Goal: Transaction & Acquisition: Purchase product/service

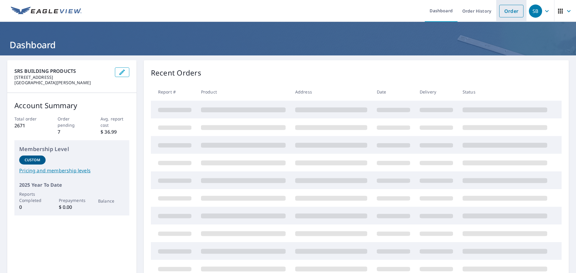
click at [503, 10] on link "Order" at bounding box center [511, 11] width 24 height 13
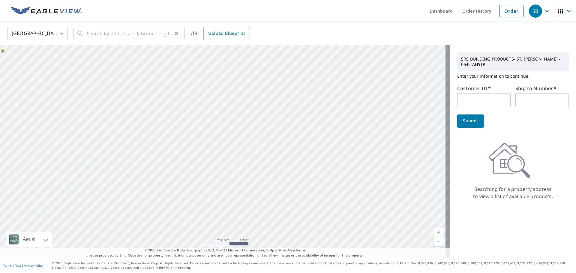
click at [173, 35] on button "Clear" at bounding box center [176, 33] width 8 height 8
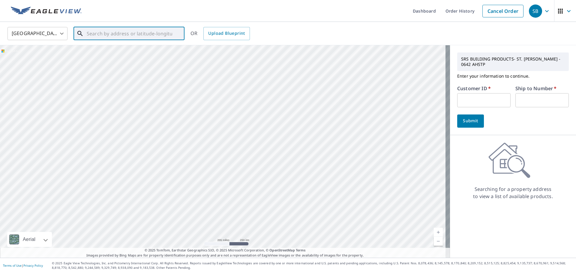
click at [150, 33] on input "text" at bounding box center [129, 33] width 85 height 17
click at [109, 53] on span "[STREET_ADDRESS]" at bounding box center [132, 50] width 94 height 7
type input "[STREET_ADDRESS][PERSON_NAME]"
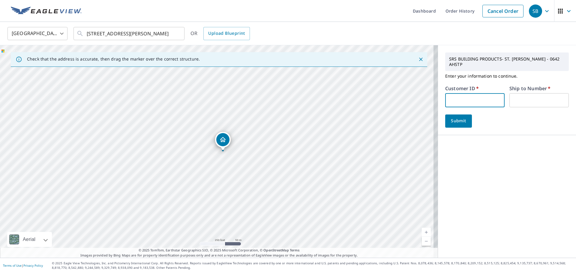
click at [464, 94] on input "text" at bounding box center [474, 100] width 59 height 14
type input "rya247"
click at [524, 96] on input "text" at bounding box center [538, 100] width 59 height 14
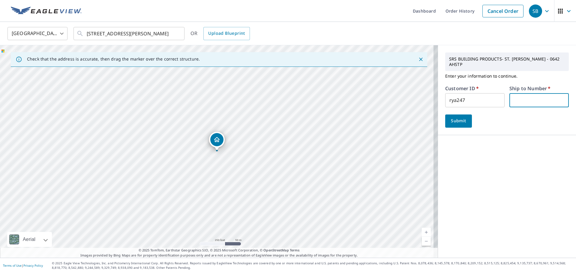
type input "1"
click at [460, 117] on span "Submit" at bounding box center [458, 120] width 17 height 7
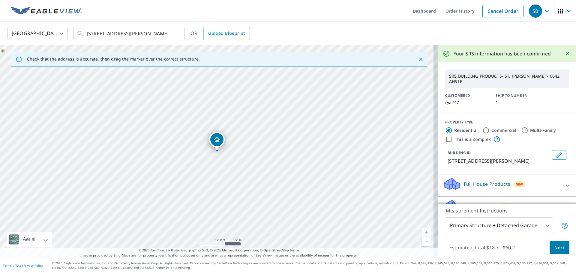
click at [556, 247] on span "Next" at bounding box center [559, 247] width 10 height 7
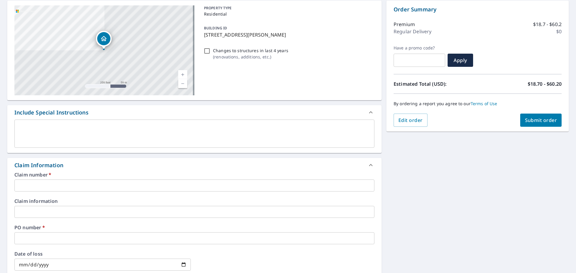
scroll to position [60, 0]
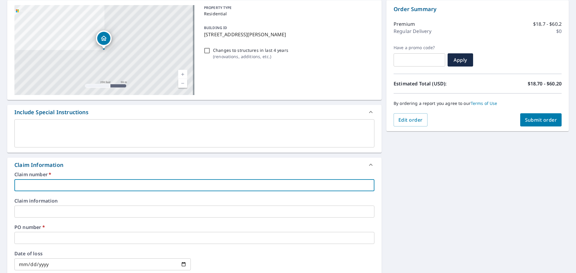
click at [30, 181] on input "text" at bounding box center [194, 185] width 360 height 12
type input "7"
checkbox input "true"
type input "77"
checkbox input "true"
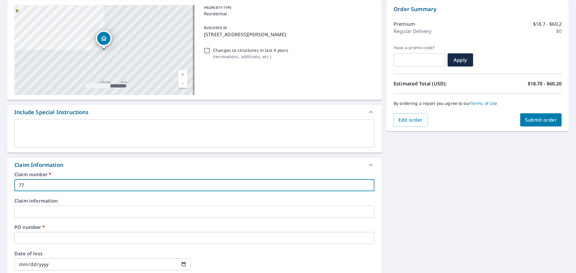
type input "778"
checkbox input "true"
type input "7785"
checkbox input "true"
type input "7785"
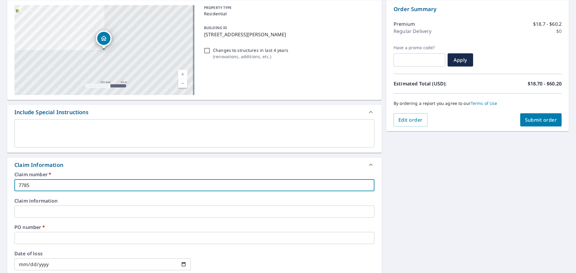
checkbox input "true"
type input "7785 h"
checkbox input "true"
type input "7785 hu"
checkbox input "true"
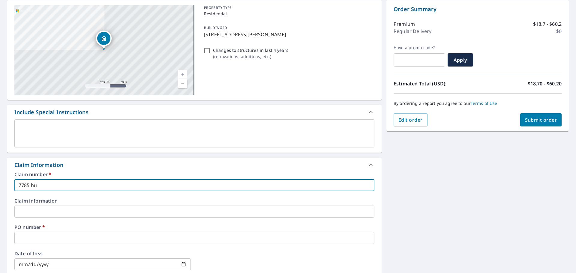
type input "7785 huc"
checkbox input "true"
type input "7785 huck"
checkbox input "true"
type input "7785 [PERSON_NAME]"
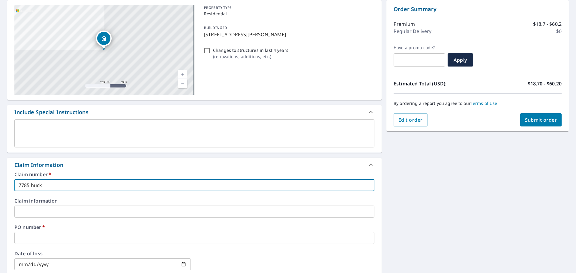
checkbox input "true"
type input "7785 huckel"
checkbox input "true"
type input "7785 huckelb"
checkbox input "true"
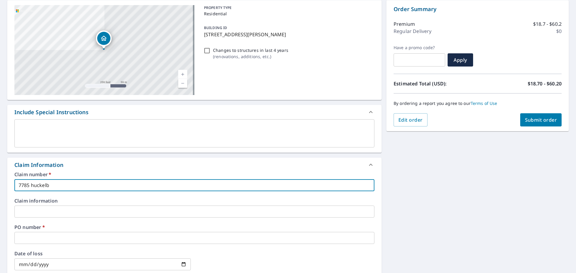
type input "7785 huckelbr"
checkbox input "true"
type input "7785 huckelbri"
checkbox input "true"
type input "7785 huckelbrid"
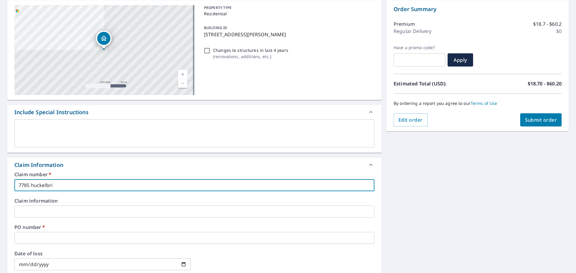
checkbox input "true"
type input "7785 huckelbridg"
checkbox input "true"
type input "7785 huckelbridge"
checkbox input "true"
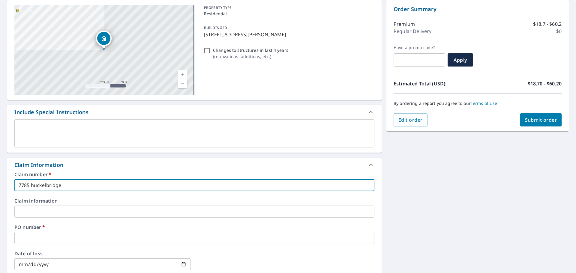
type input "7785 huckelbridge"
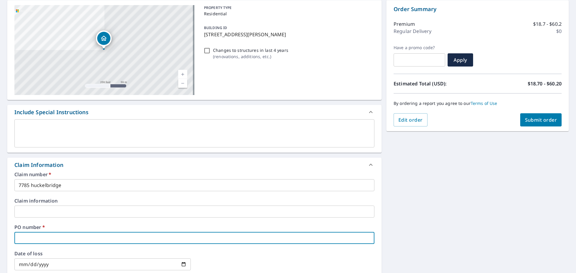
type input "7"
checkbox input "true"
type input "77"
checkbox input "true"
type input "778"
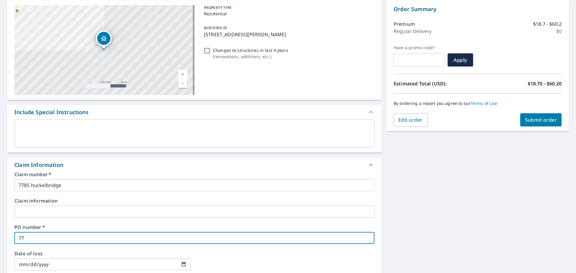
checkbox input "true"
type input "7785"
checkbox input "true"
type input "7785"
checkbox input "true"
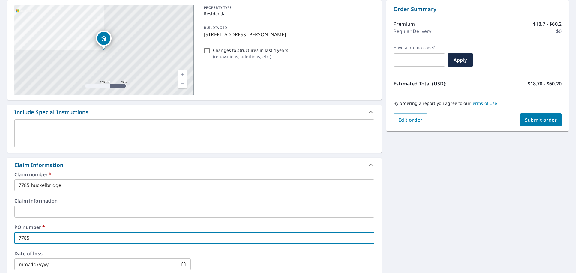
type input "7785 h"
checkbox input "true"
type input "7785 hu"
checkbox input "true"
type input "7785 huc"
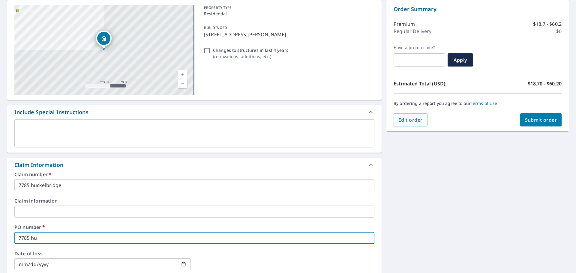
checkbox input "true"
type input "7785 huck"
checkbox input "true"
type input "7785 huckl"
checkbox input "true"
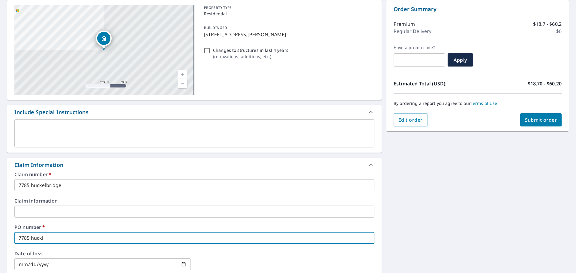
type input "7785 huckle"
checkbox input "true"
type input "7785 huckleb"
checkbox input "true"
type input "7785 hucklebr"
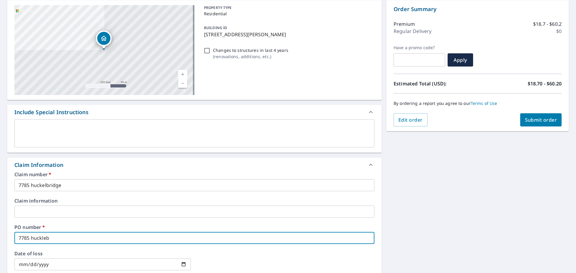
checkbox input "true"
type input "7785 hucklebri"
checkbox input "true"
type input "7785 hucklebrid"
checkbox input "true"
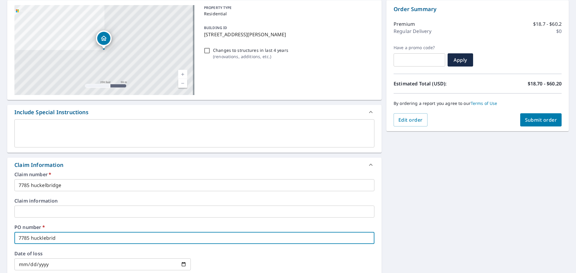
type input "7785 hucklebridg"
checkbox input "true"
type input "7785 hucklebridge"
checkbox input "true"
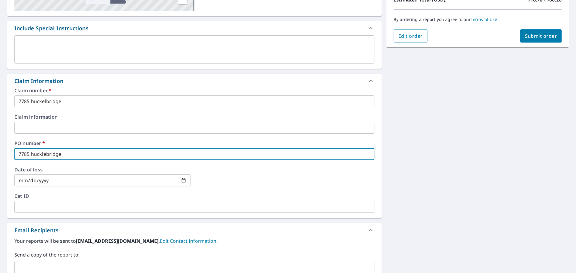
scroll to position [180, 0]
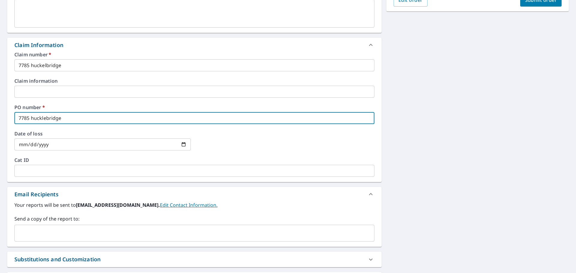
type input "7785 hucklebridge"
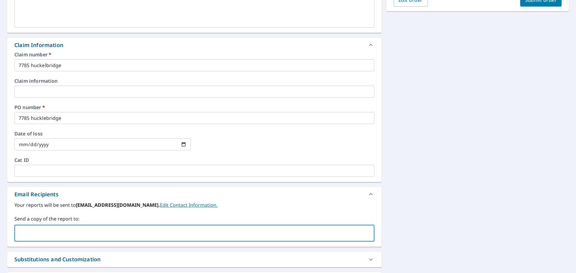
click at [45, 233] on input "text" at bounding box center [189, 233] width 345 height 11
type input "a"
type input "[EMAIL_ADDRESS][DOMAIN_NAME]"
click at [536, 4] on button "Submit order" at bounding box center [541, -1] width 42 height 13
checkbox input "true"
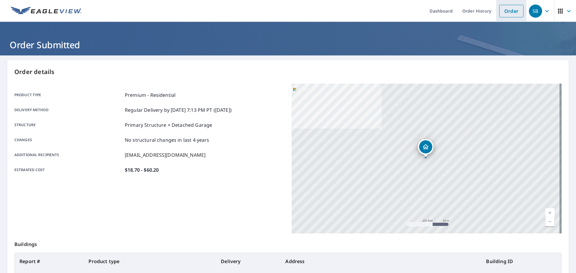
click at [500, 10] on link "Order" at bounding box center [511, 11] width 24 height 13
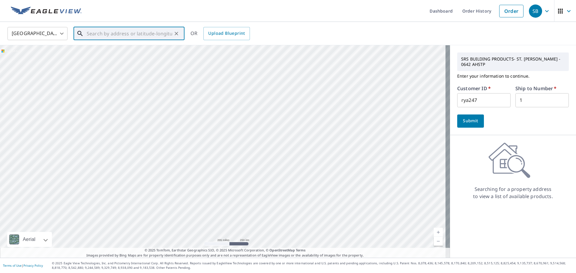
click at [121, 33] on input "text" at bounding box center [129, 33] width 85 height 17
click at [109, 58] on p "[PERSON_NAME], [GEOGRAPHIC_DATA] 62084" at bounding box center [132, 58] width 94 height 6
type input "[STREET_ADDRESS][PERSON_NAME][PERSON_NAME]"
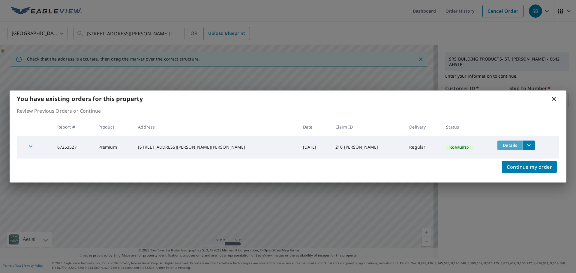
click at [501, 146] on span "Details" at bounding box center [510, 145] width 18 height 6
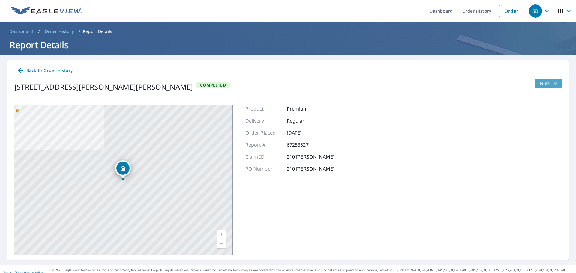
click at [546, 83] on span "Files" at bounding box center [549, 83] width 19 height 7
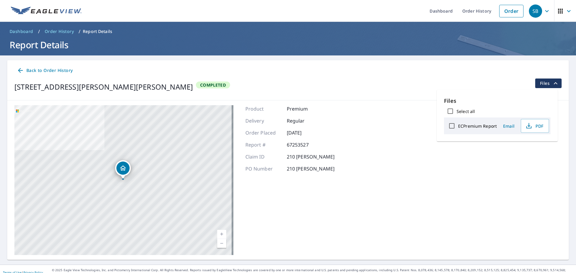
click at [509, 127] on span "Email" at bounding box center [508, 126] width 14 height 6
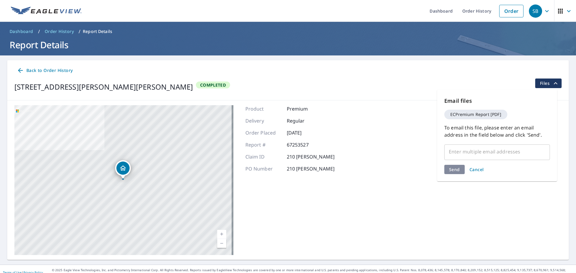
click at [472, 151] on input "text" at bounding box center [492, 151] width 91 height 11
click at [471, 153] on input "text" at bounding box center [492, 151] width 91 height 11
click at [472, 149] on input "text" at bounding box center [492, 151] width 91 height 11
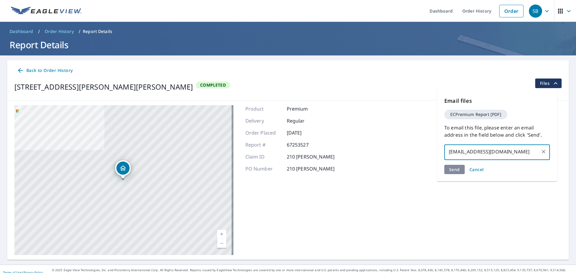
type input "[EMAIL_ADDRESS][DOMAIN_NAME]"
click at [455, 169] on div "Send Cancel" at bounding box center [497, 169] width 106 height 9
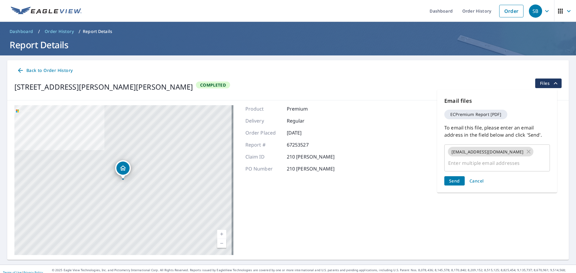
click at [452, 176] on button "Send" at bounding box center [454, 180] width 20 height 9
